Goal: Transaction & Acquisition: Purchase product/service

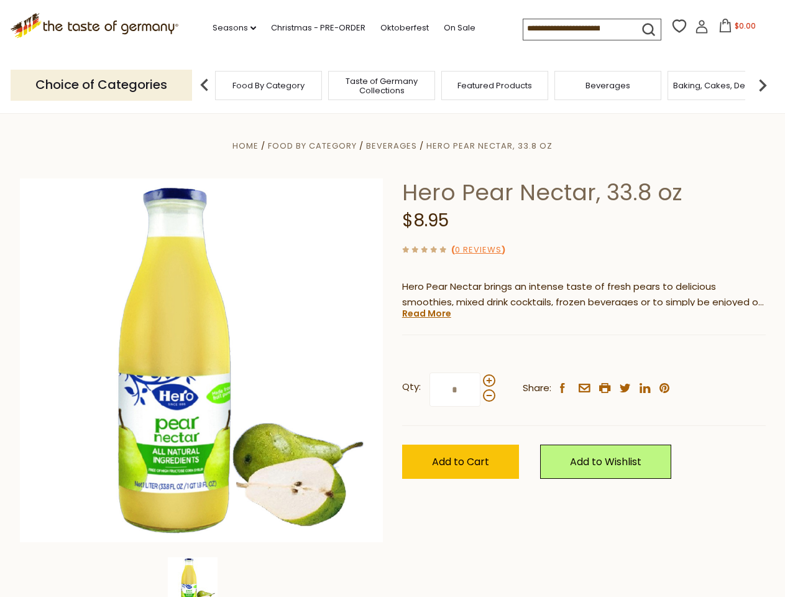
click at [392, 298] on div "Home Food By Category [GEOGRAPHIC_DATA] Hero Pear Nectar, 33.8 oz Hero Pear Nec…" at bounding box center [393, 377] width 765 height 479
click at [229, 28] on link "Seasons dropdown_arrow" at bounding box center [235, 28] width 44 height 14
click at [577, 29] on input at bounding box center [575, 27] width 105 height 17
click at [735, 29] on span "$0.00" at bounding box center [745, 26] width 21 height 11
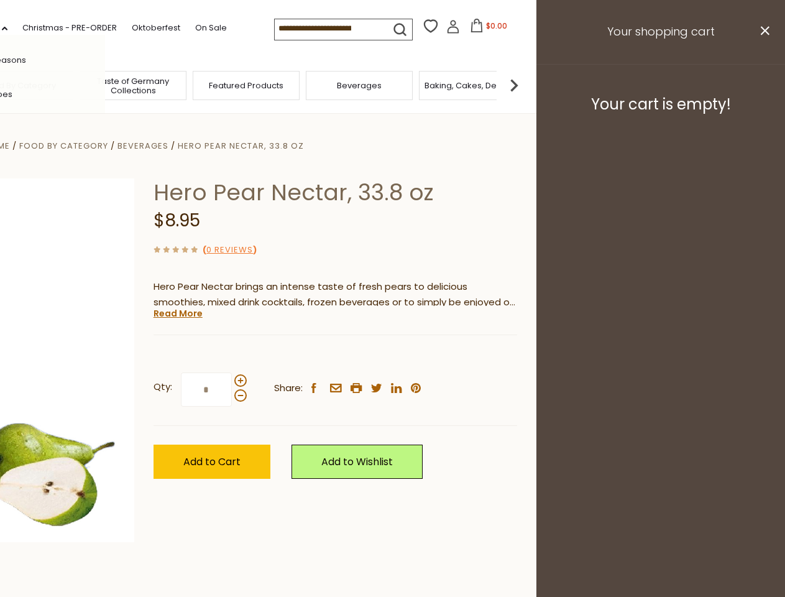
click at [105, 85] on div "All Seasons Recipes Game Day [DATE] [DATE] [DATE][PERSON_NAME] [DATE] Springfes…" at bounding box center [34, 298] width 141 height 527
click at [763, 85] on footer "Your cart is empty!" at bounding box center [660, 104] width 249 height 80
click at [392, 355] on div "Qty: * Share: facebook email printer twitter linkedin pinterest" at bounding box center [336, 390] width 364 height 72
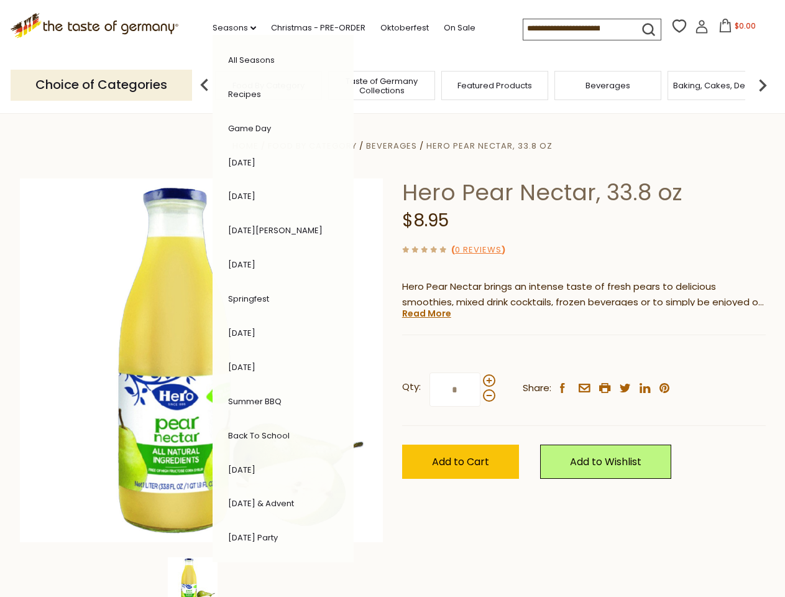
click at [201, 577] on div "Home Food By Category [GEOGRAPHIC_DATA] Hero Pear Nectar, 33.8 oz Hero Pear Nec…" at bounding box center [393, 377] width 765 height 479
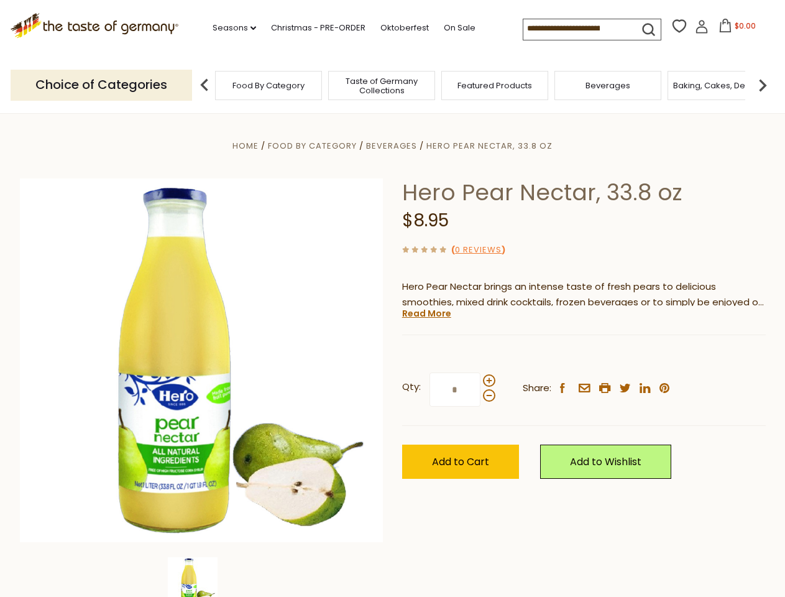
click at [201, 577] on img at bounding box center [193, 582] width 50 height 50
click at [426, 313] on link "Read More" at bounding box center [426, 313] width 49 height 12
